Goal: Check status: Check status

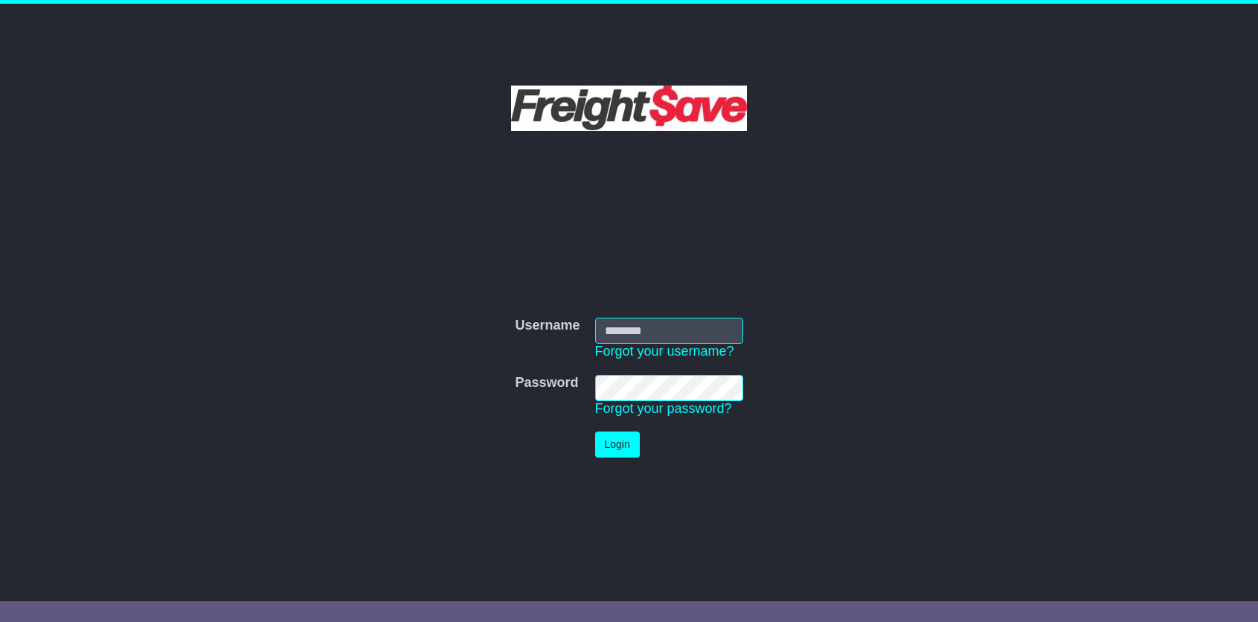
type input "**********"
click at [633, 449] on button "Login" at bounding box center [617, 445] width 45 height 26
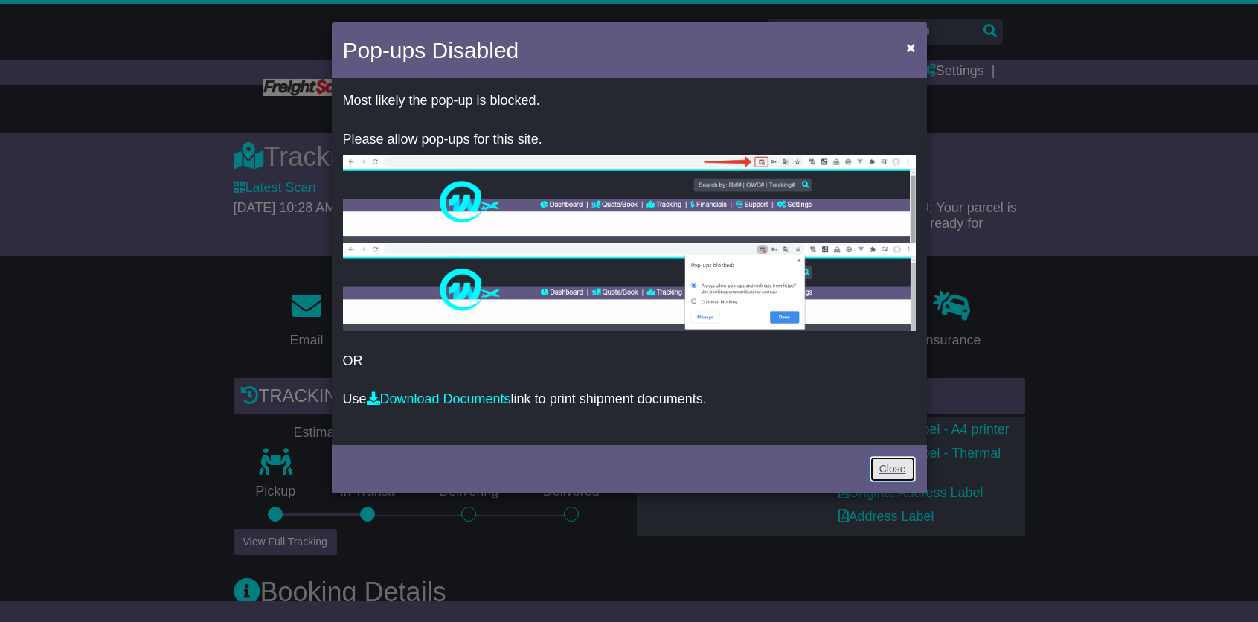
click at [893, 465] on link "Close" at bounding box center [893, 469] width 46 height 26
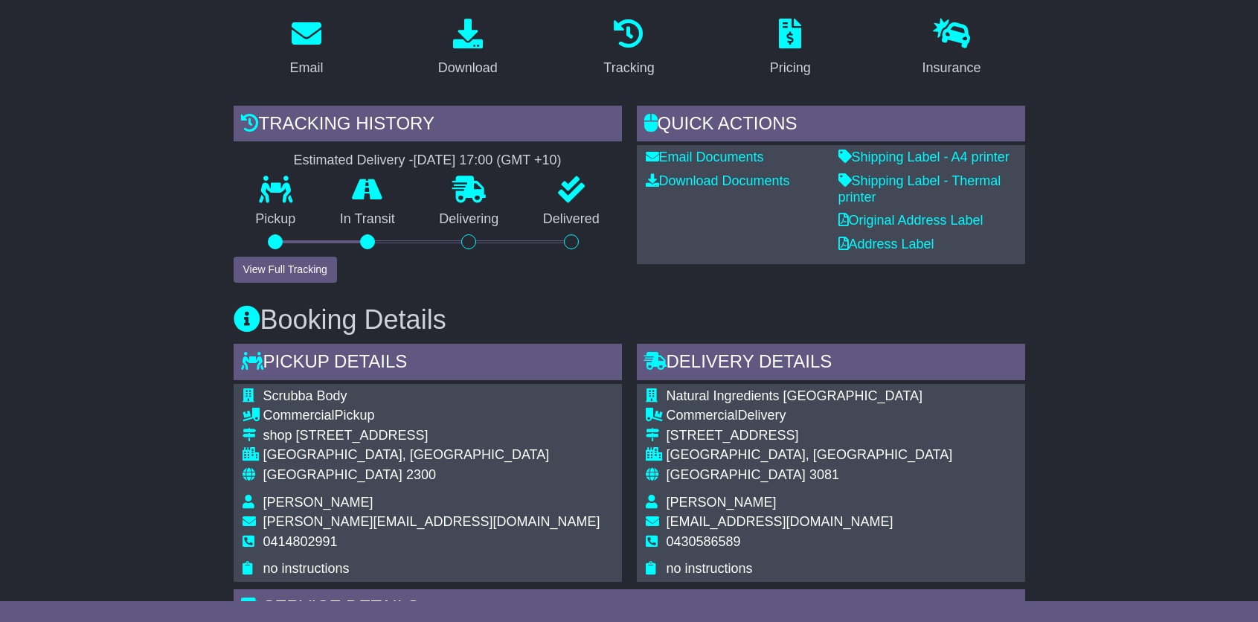
scroll to position [284, 0]
